Goal: Task Accomplishment & Management: Manage account settings

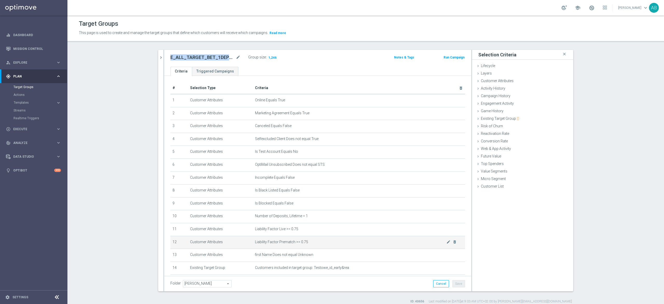
scroll to position [120, 0]
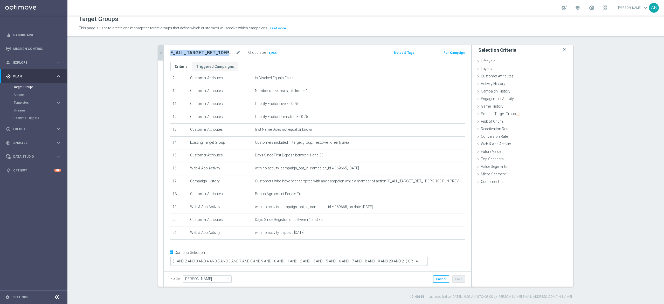
click at [159, 52] on icon "chevron_right" at bounding box center [161, 52] width 5 height 5
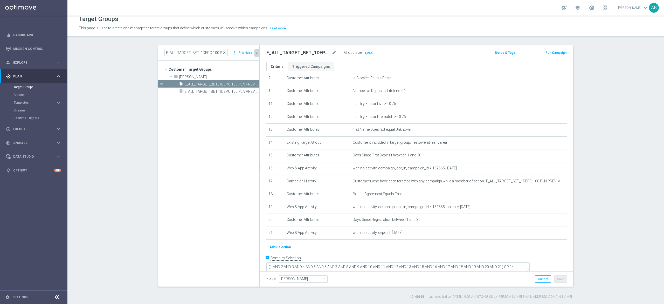
click at [222, 51] on span "close" at bounding box center [224, 53] width 4 height 4
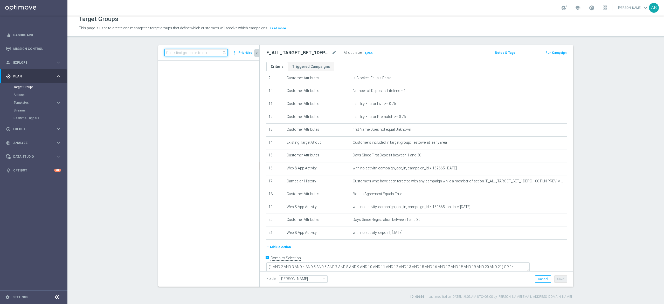
click at [198, 51] on input at bounding box center [196, 52] width 63 height 7
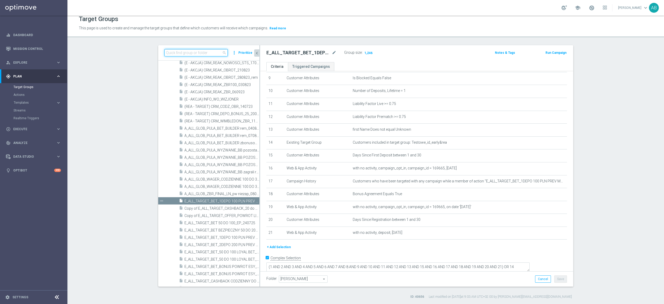
paste input "E_ALL_TARGET_BET_1DEPO 100 PLN PREV MONTH rem_210825"
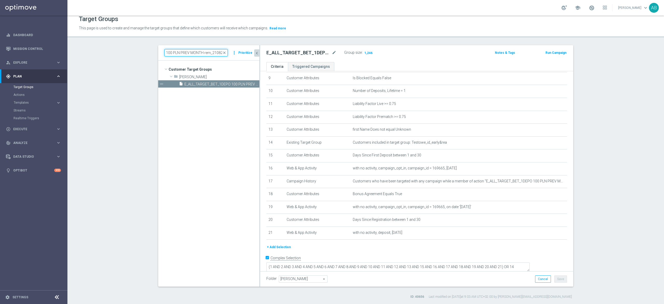
scroll to position [0, 0]
type input "E_ALL_TARGET_BET_1DEPO 100 PLN PREV MONTH rem_210825"
click at [216, 82] on span "E_ALL_TARGET_BET_1DEPO 100 PLN PREV MONTH rem_210825" at bounding box center [216, 84] width 63 height 4
click at [248, 83] on icon "content_copy" at bounding box center [250, 84] width 4 height 4
click at [332, 52] on icon "mode_edit" at bounding box center [334, 53] width 5 height 6
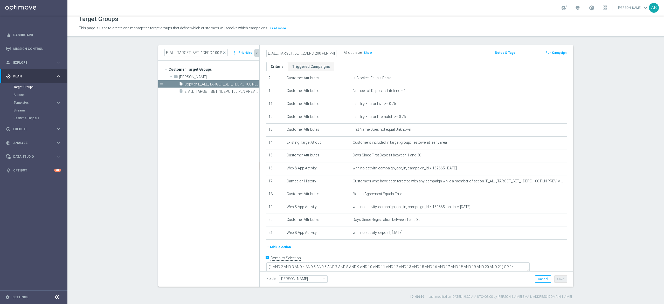
type input "E_ALL_TARGET_BET_2DEPO 200 PLN PREV MONTH rem_210825"
click at [452, 52] on div "E_ALL_TARGET_BET_2DEPO 200 PLN PREV MONTH rem_210825 Group size : Show" at bounding box center [366, 53] width 206 height 8
click at [216, 83] on span "Copy of E_ALL_TARGET_BET_1DEPO 100 PLN PREV MONTH rem_210825" at bounding box center [216, 84] width 63 height 4
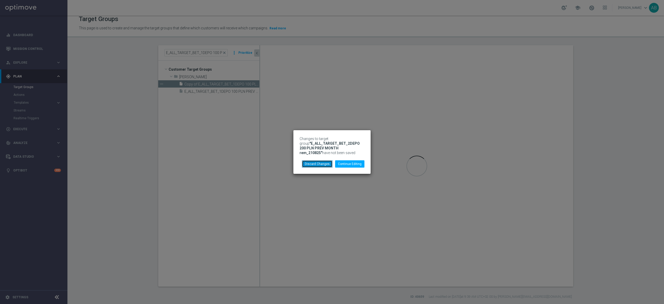
click at [327, 165] on button "Discard Changes" at bounding box center [317, 163] width 31 height 7
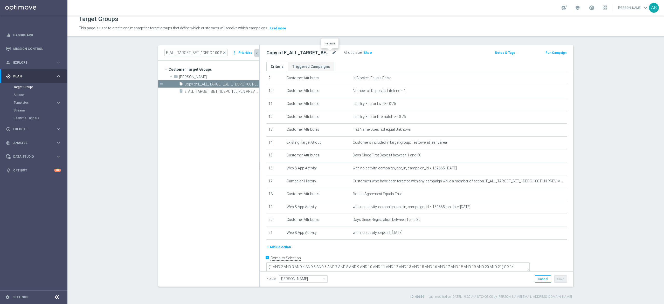
click at [332, 52] on icon "mode_edit" at bounding box center [334, 53] width 5 height 6
click at [274, 52] on input "Copy of E_ALL_TARGET_BET_1DEPO 100 PLN PREV MONTH rem_210825" at bounding box center [302, 53] width 70 height 7
click at [332, 52] on icon "mode_edit" at bounding box center [334, 53] width 5 height 6
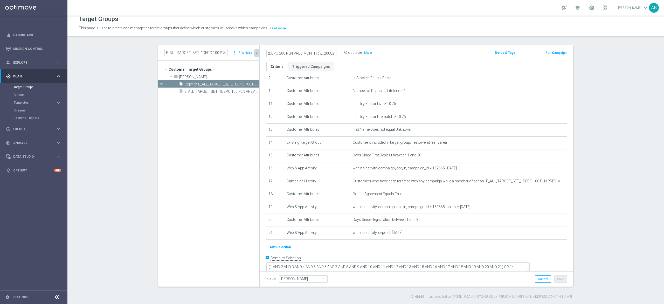
click at [323, 52] on input "E_ALL_TARGET_BET_2DEPO 200 PLN PREV MONTH pw_200825" at bounding box center [302, 53] width 70 height 7
type input "E_ALL_TARGET_BET_2DEPO 200 PLN PREV MONTH rem_210825"
click at [424, 55] on div "E_ALL_TARGET_BET_2DEPO 200 PLN PREV MONTH rem_210825 Group size : Show" at bounding box center [366, 53] width 206 height 8
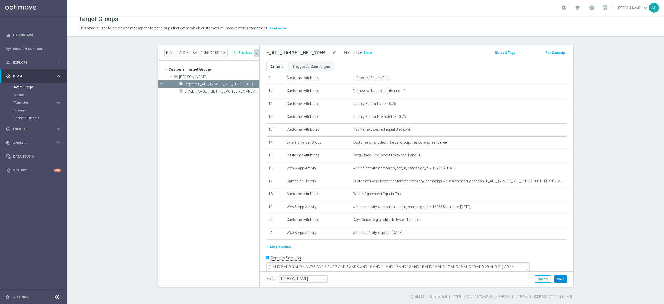
click at [558, 280] on button "Save" at bounding box center [561, 278] width 13 height 7
click at [306, 48] on div "E_ALL_TARGET_BET_2DEPO 200 PLN PREV MONTH rem_210825 mode_edit Group size : Sho…" at bounding box center [416, 53] width 313 height 17
copy div "E_ALL_TARGET_BET_2DEPO 200 PLN PREV MONTH rem_210825"
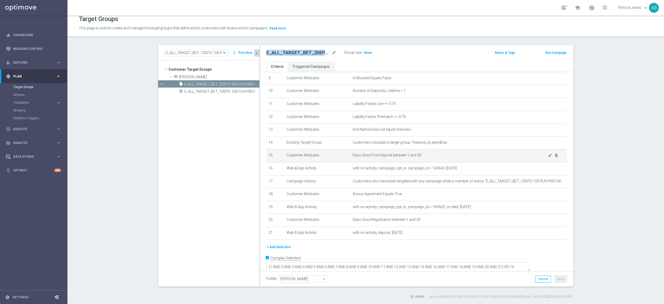
scroll to position [126, 0]
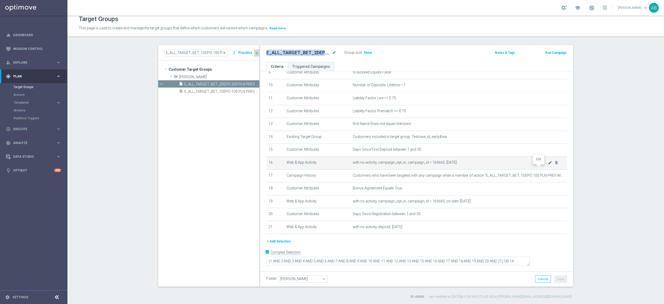
click at [548, 165] on icon "mode_edit" at bounding box center [550, 162] width 4 height 4
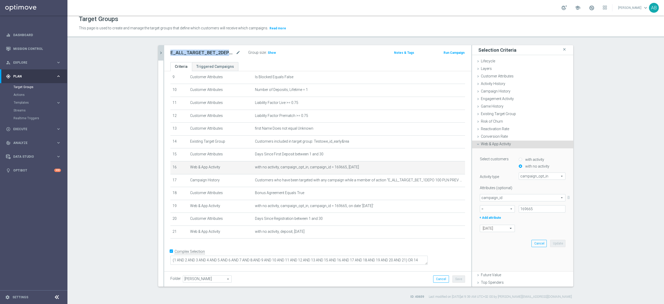
scroll to position [120, 0]
click at [519, 210] on input "169665" at bounding box center [542, 208] width 47 height 7
paste input "169666"
type input "169666"
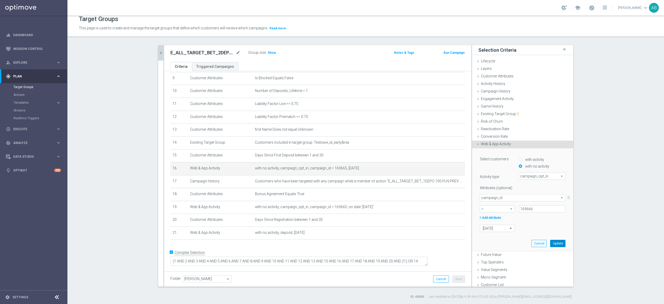
click at [551, 242] on button "Update" at bounding box center [558, 243] width 15 height 7
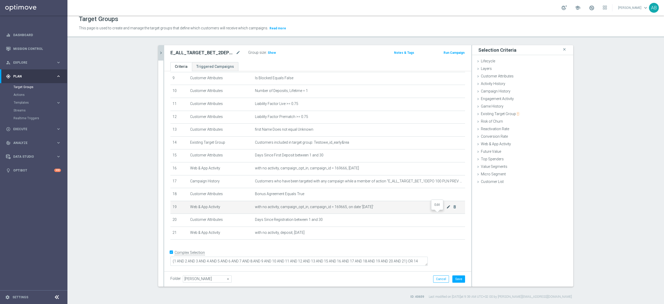
click at [447, 209] on icon "mode_edit" at bounding box center [449, 207] width 4 height 4
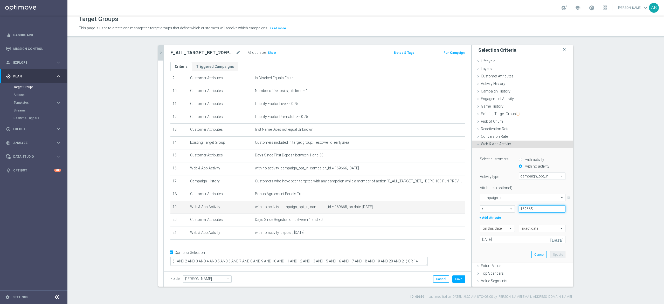
click at [520, 206] on input "169665" at bounding box center [542, 208] width 47 height 7
paste input "169666"
type input "169666"
click at [551, 253] on button "Update" at bounding box center [558, 254] width 15 height 7
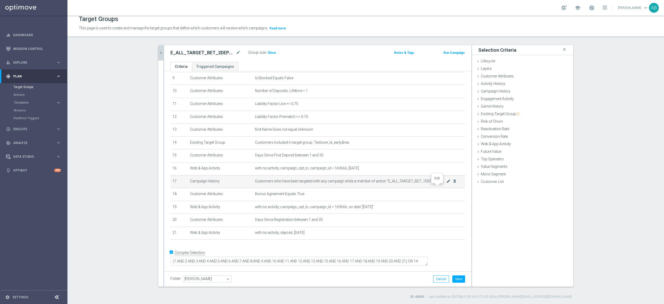
click at [447, 183] on icon "mode_edit" at bounding box center [449, 181] width 4 height 4
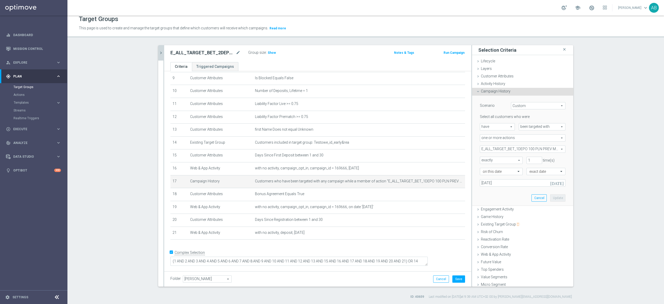
click at [517, 147] on span "E_ALL_TARGET_BET_1DEPO 100 PLN PREV MONTH_200825" at bounding box center [522, 149] width 85 height 7
click at [482, 159] on input "Show Selected" at bounding box center [483, 160] width 3 height 3
checkbox input "true"
click at [484, 168] on input "(All)" at bounding box center [485, 168] width 3 height 3
checkbox input "false"
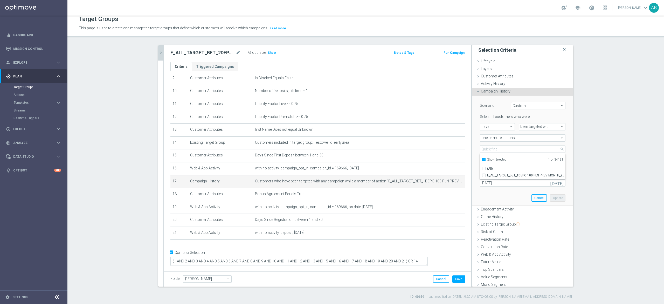
type input "Select Action"
checkbox input "false"
click at [482, 159] on input "Show Selected" at bounding box center [483, 160] width 3 height 3
checkbox input "false"
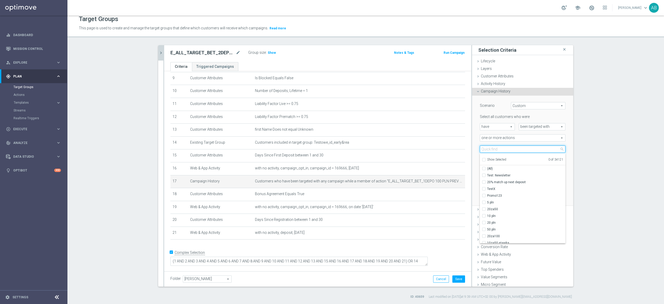
click at [483, 152] on input "search" at bounding box center [523, 148] width 86 height 7
paste input "E_ALL_TARGET_BET_2DEPO 200 PLN PREV MONTH_200825"
type input "E_ALL_TARGET_BET_2DEPO 200 PLN PREV MONTH_200825"
click at [484, 174] on input "E_ALL_TARGET_BET_2DEPO 200 PLN PREV MONTH_200825" at bounding box center [485, 174] width 3 height 3
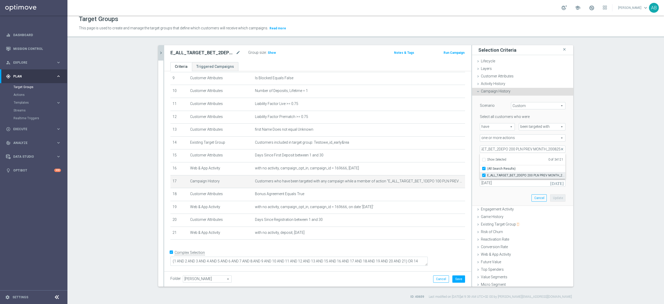
checkbox input "true"
type input "E_ALL_TARGET_BET_2DEPO 200 PLN PREV MONTH_200825"
checkbox input "true"
click at [472, 142] on div "Scenario Custom Custom arrow_drop_down search Select all customers who were hav…" at bounding box center [522, 151] width 101 height 110
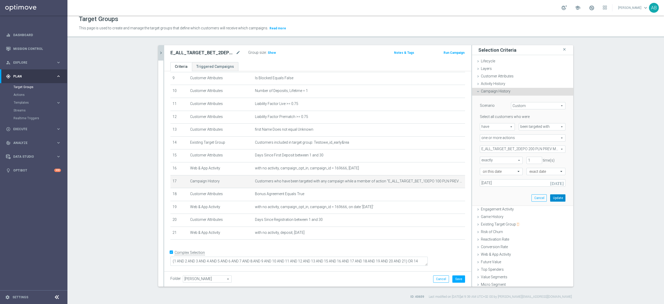
click at [551, 197] on button "Update" at bounding box center [558, 197] width 15 height 7
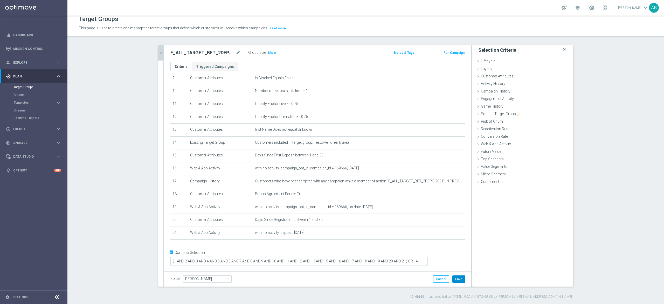
click at [458, 279] on button "Save" at bounding box center [459, 278] width 13 height 7
click at [268, 52] on span "Show" at bounding box center [272, 53] width 8 height 4
click at [447, 93] on icon "mode_edit" at bounding box center [449, 91] width 4 height 4
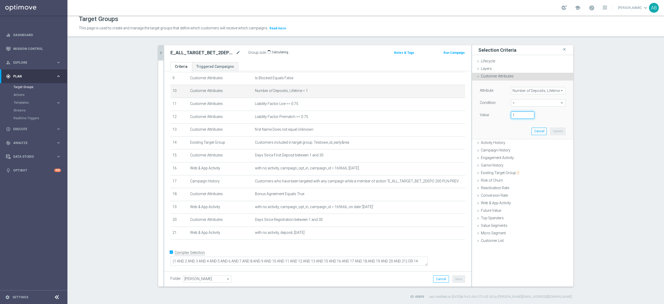
drag, startPoint x: 513, startPoint y: 114, endPoint x: 506, endPoint y: 116, distance: 7.8
click at [507, 116] on div "1" at bounding box center [522, 114] width 31 height 7
type input "2"
click at [551, 129] on button "Update" at bounding box center [558, 130] width 15 height 7
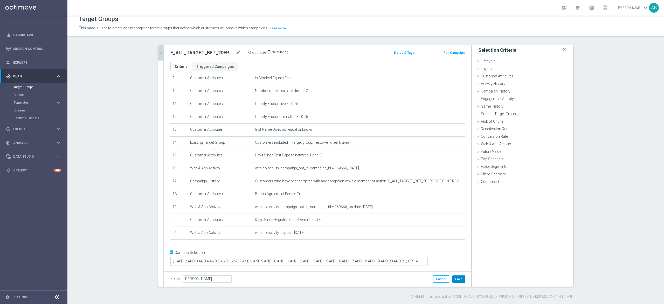
click at [456, 277] on button "Save" at bounding box center [459, 278] width 13 height 7
click at [300, 57] on div "E_ALL_TARGET_BET_2DEPO 200 PLN PREV MONTH rem_210825 mode_edit Group size : 8 N…" at bounding box center [317, 53] width 307 height 17
click at [159, 53] on icon "chevron_right" at bounding box center [161, 52] width 5 height 5
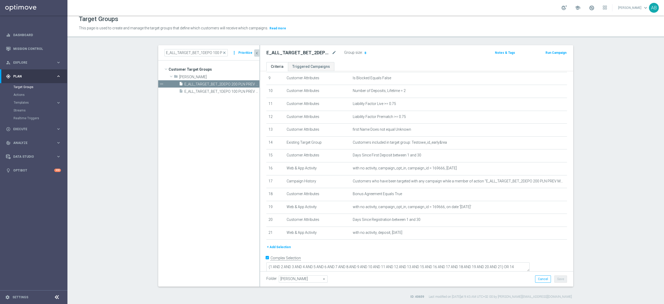
scroll to position [126, 0]
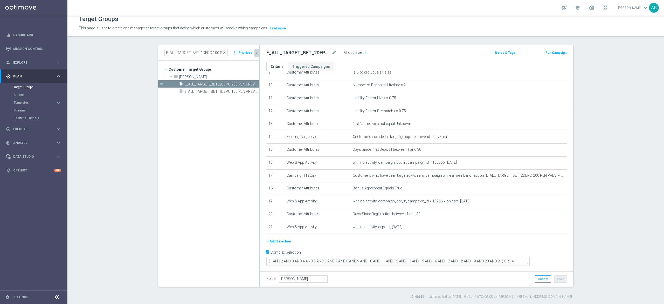
click at [298, 53] on h2 "E_ALL_TARGET_BET_2DEPO 200 PLN PREV MONTH rem_210825" at bounding box center [299, 53] width 64 height 6
copy div "E_ALL_TARGET_BET_2DEPO 200 PLN PREV MONTH rem_210825"
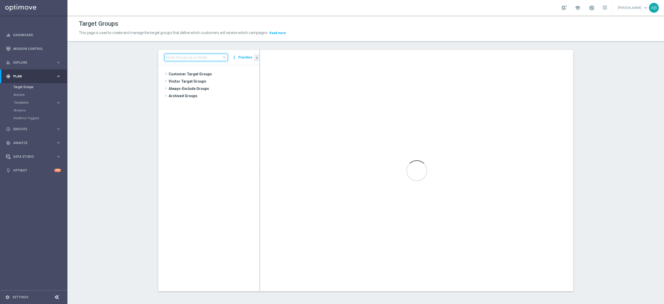
click at [175, 59] on input at bounding box center [196, 57] width 63 height 7
paste input "E_ALL_TARGET_BET_2DEPO 200 PLN PREV MONTH rem_210825"
type input "E_ALL_TARGET_BET_2DEPO 200 PLN PREV MONTH rem_210825"
click at [216, 89] on span "E_ALL_TARGET_BET_2DEPO 200 PLN PREV MONTH rem_210825" at bounding box center [216, 89] width 63 height 4
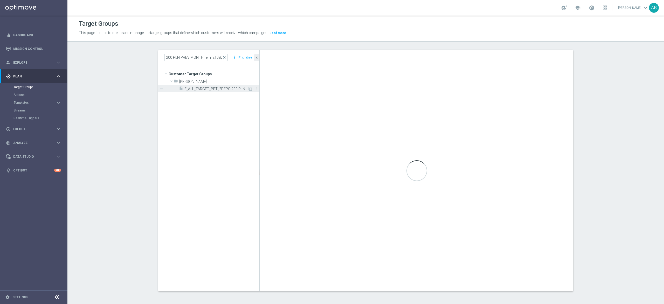
scroll to position [0, 0]
click at [114, 107] on section "E_ALL_TARGET_BET_2DEPO 200 PLN PREV MONTH rem_210825 close more_vert Prioritize…" at bounding box center [365, 174] width 597 height 249
click at [217, 90] on span "E_ALL_TARGET_BET_2DEPO 200 PLN PREV MONTH rem_210825" at bounding box center [216, 89] width 63 height 4
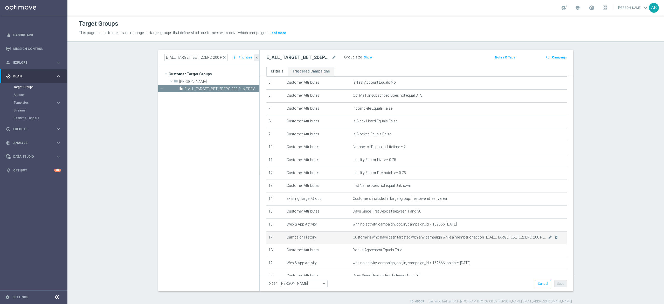
scroll to position [126, 0]
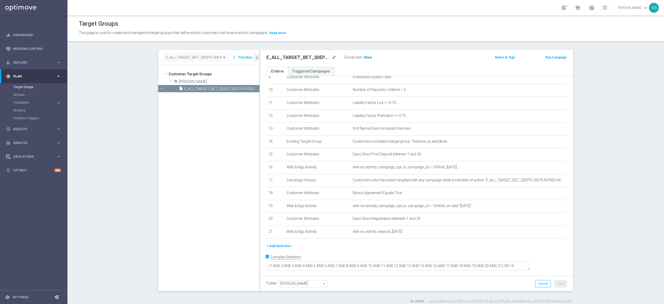
click at [363, 59] on h3 "Show" at bounding box center [367, 58] width 9 height 6
click at [301, 56] on h2 "E_ALL_TARGET_BET_2DEPO 200 PLN PREV MONTH rem_210825" at bounding box center [299, 57] width 64 height 6
click at [287, 59] on h2 "E_ALL_TARGET_BET_2DEPO 200 PLN PREV MONTH rem_210825" at bounding box center [299, 57] width 64 height 6
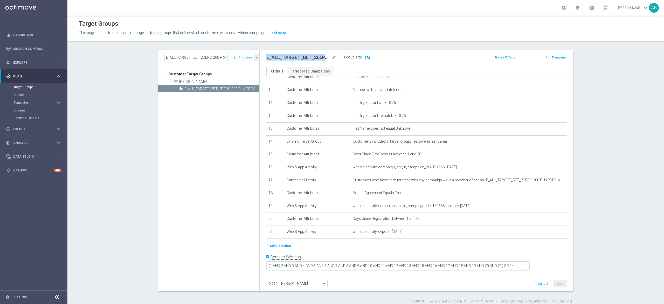
click at [287, 59] on h2 "E_ALL_TARGET_BET_2DEPO 200 PLN PREV MONTH rem_210825" at bounding box center [299, 57] width 64 height 6
